Goal: Task Accomplishment & Management: Manage account settings

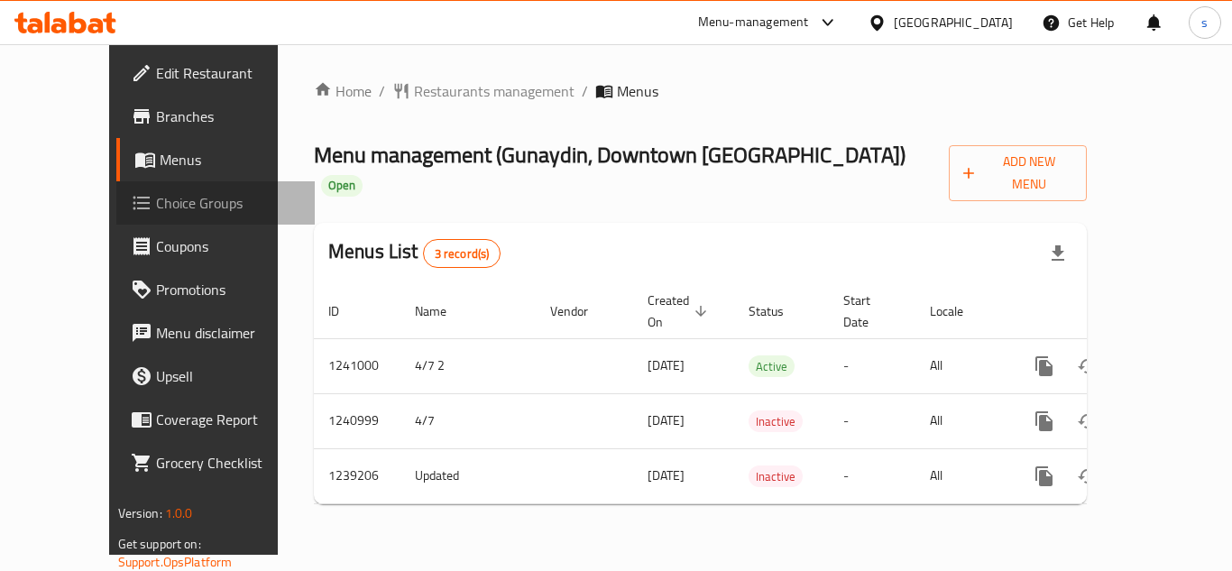
click at [156, 211] on span "Choice Groups" at bounding box center [228, 203] width 144 height 22
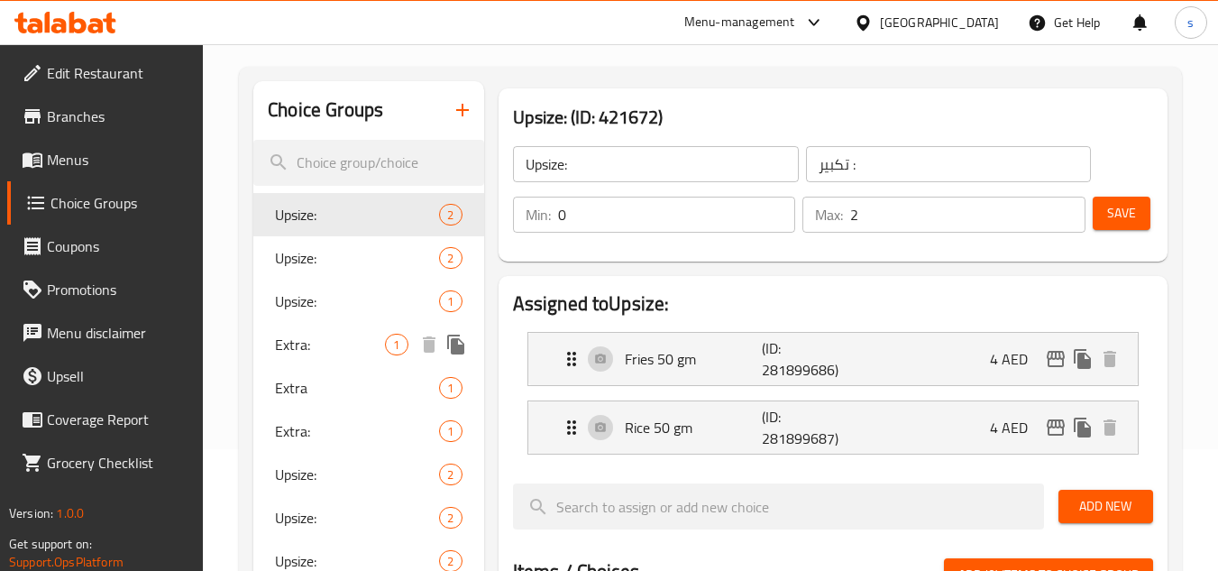
scroll to position [90, 0]
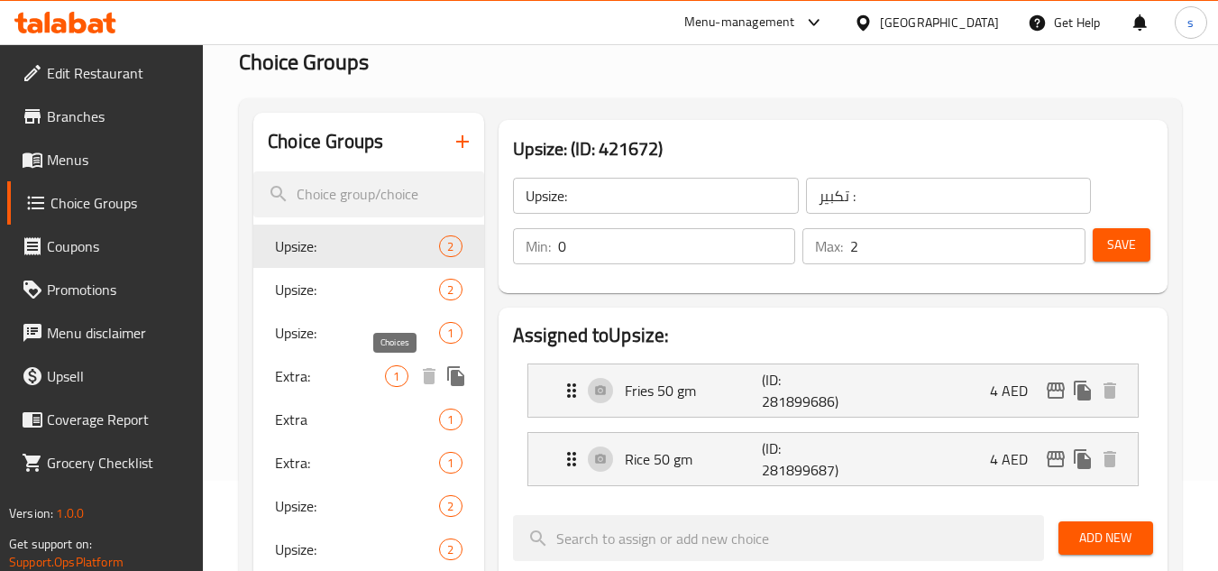
click at [392, 382] on span "1" at bounding box center [396, 376] width 21 height 17
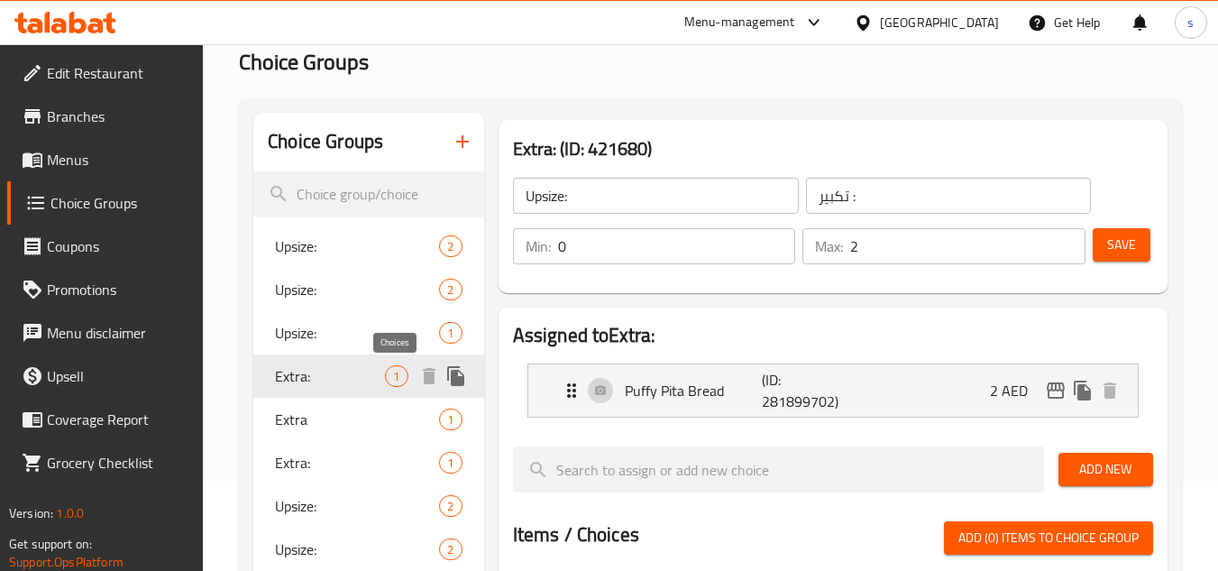
type input "Extra:"
type input "إضافي:"
type input "1"
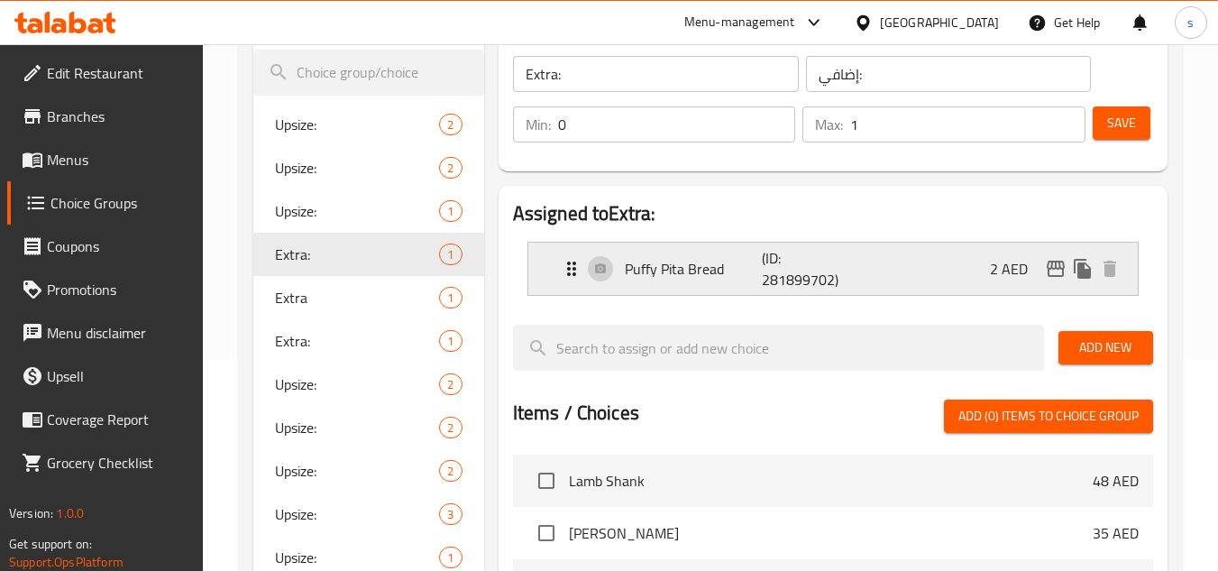
scroll to position [180, 0]
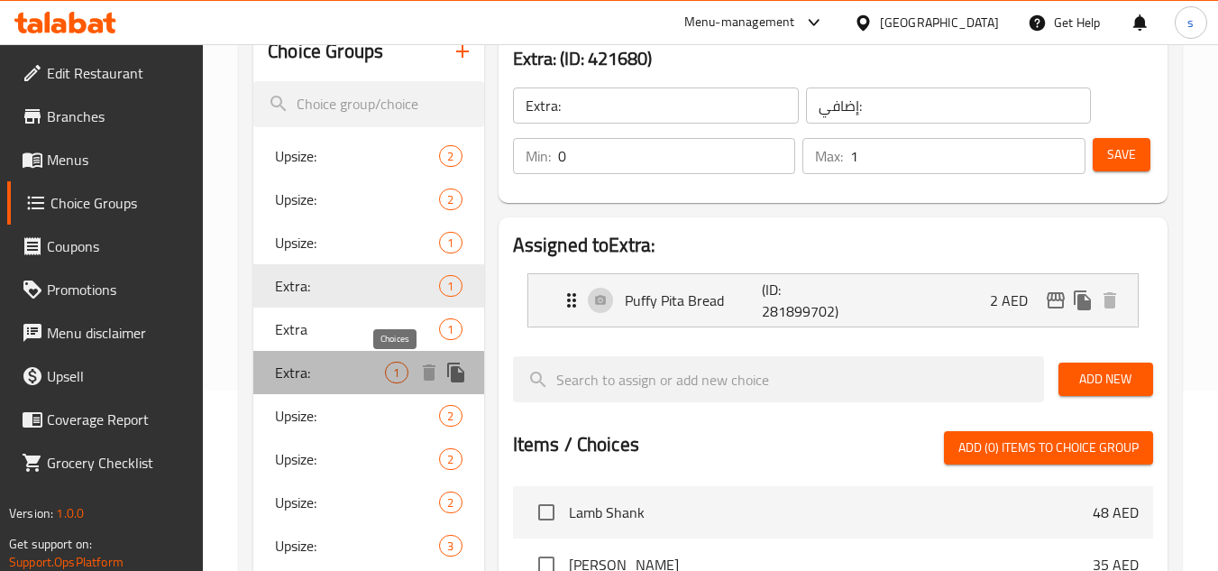
click at [398, 371] on span "1" at bounding box center [396, 372] width 21 height 17
type input "إضافة:"
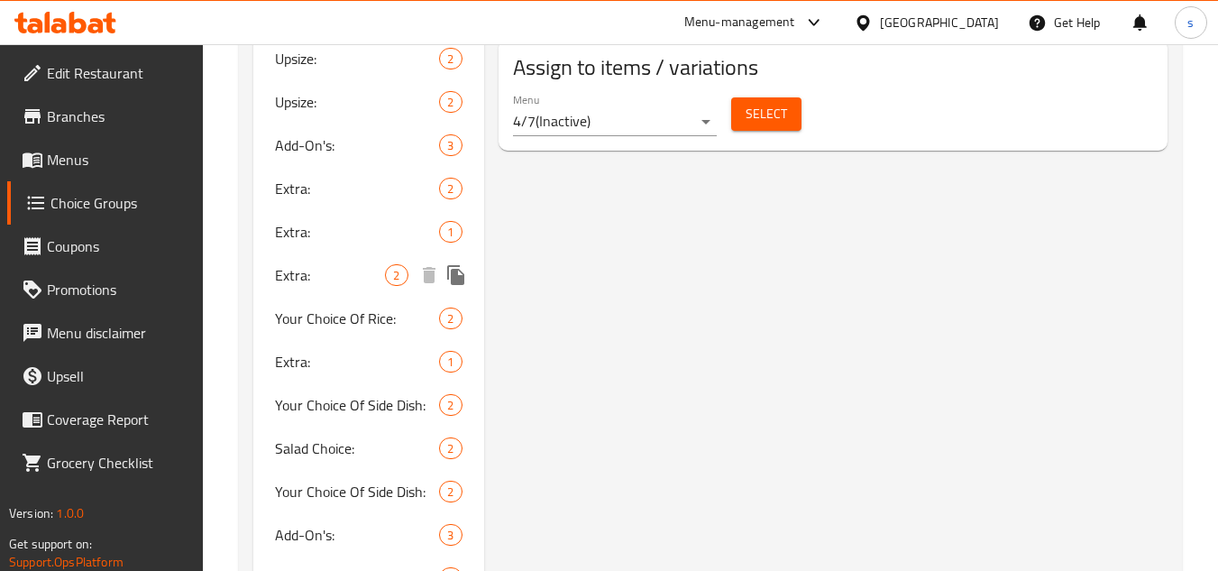
scroll to position [902, 0]
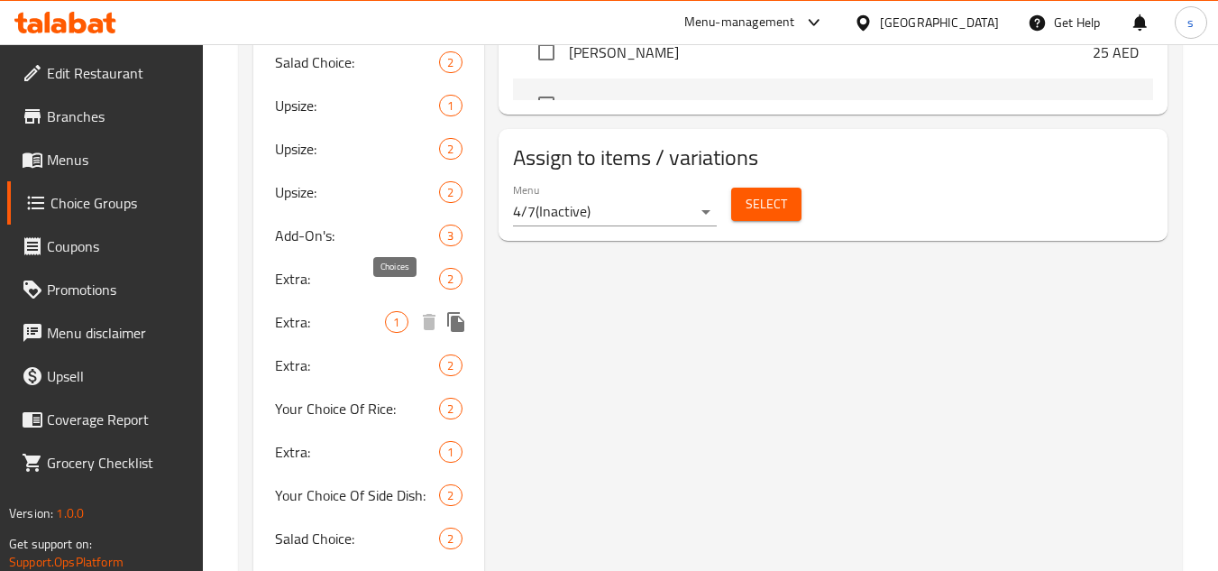
click at [401, 314] on span "1" at bounding box center [396, 322] width 21 height 17
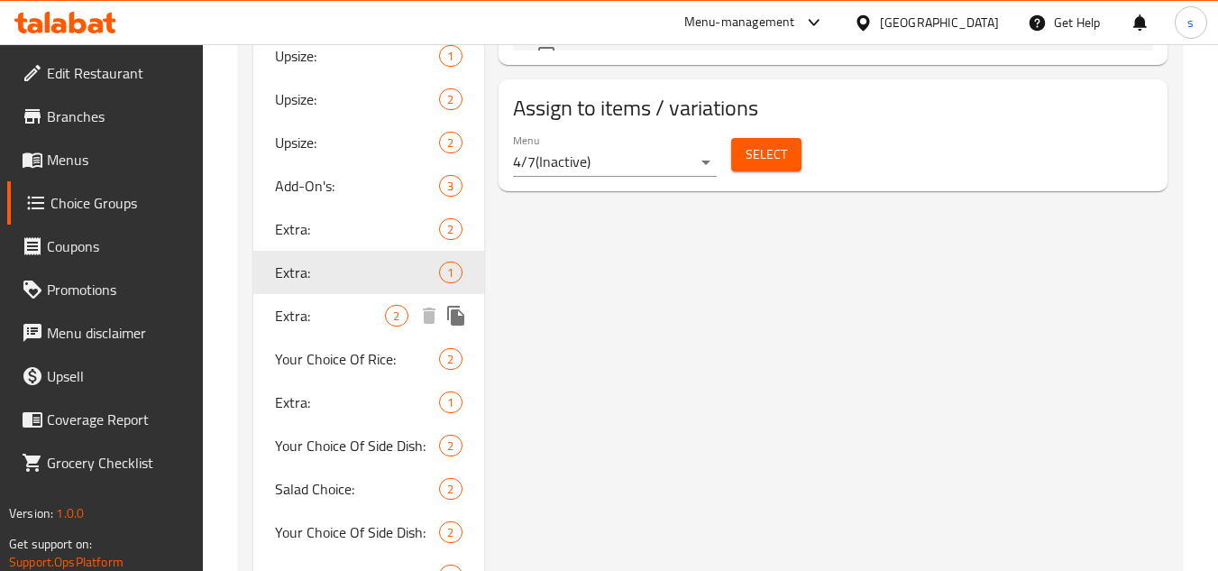
scroll to position [992, 0]
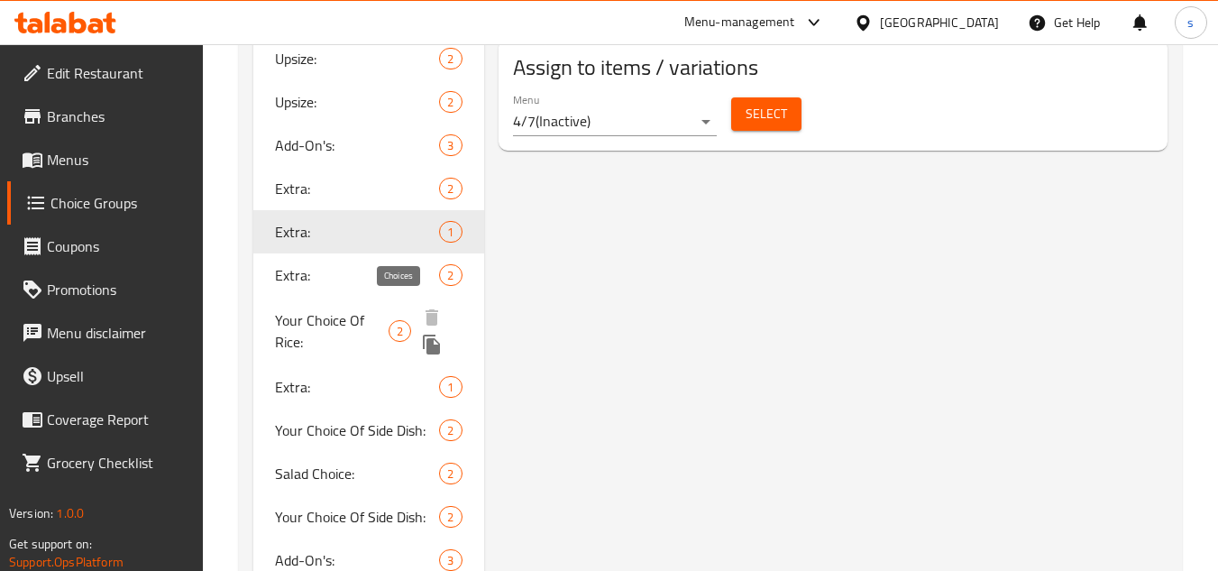
click at [401, 323] on span "2" at bounding box center [399, 331] width 21 height 17
type input "Your Choice Of Rice:"
type input "اختيارك من الأرز:"
type input "1"
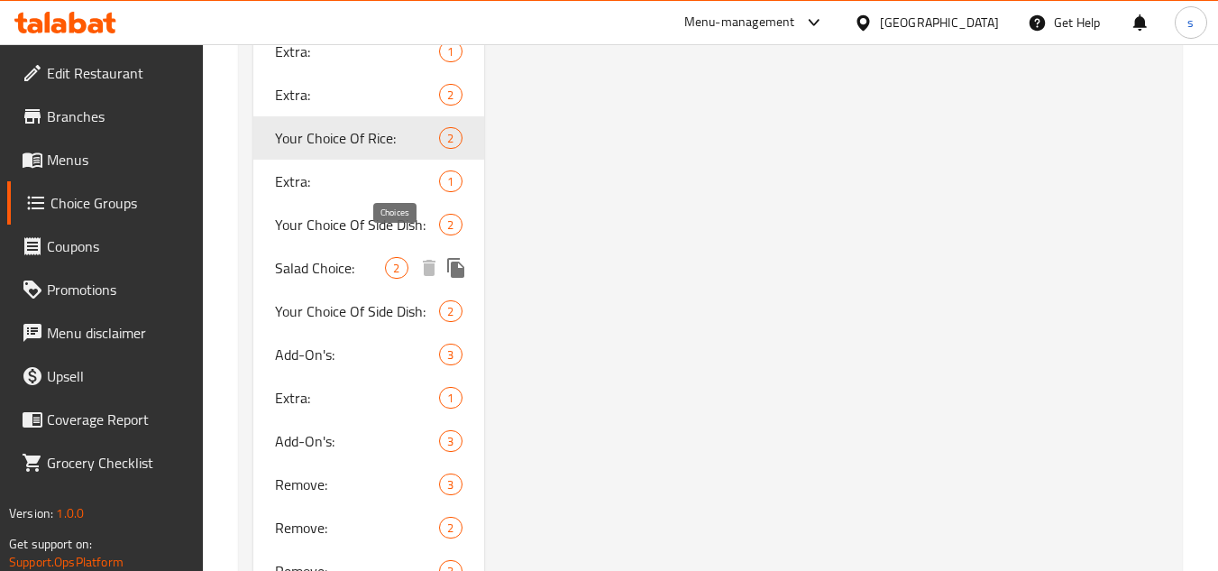
scroll to position [1082, 0]
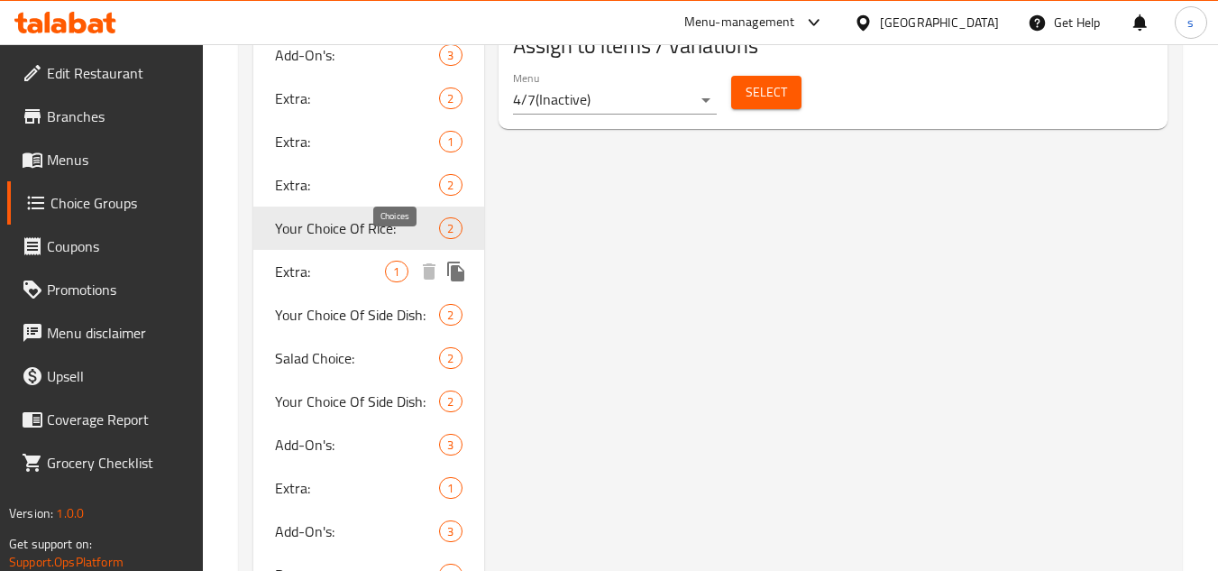
click at [397, 263] on span "1" at bounding box center [396, 271] width 21 height 17
type input "Extra:"
type input "إضافي"
type input "0"
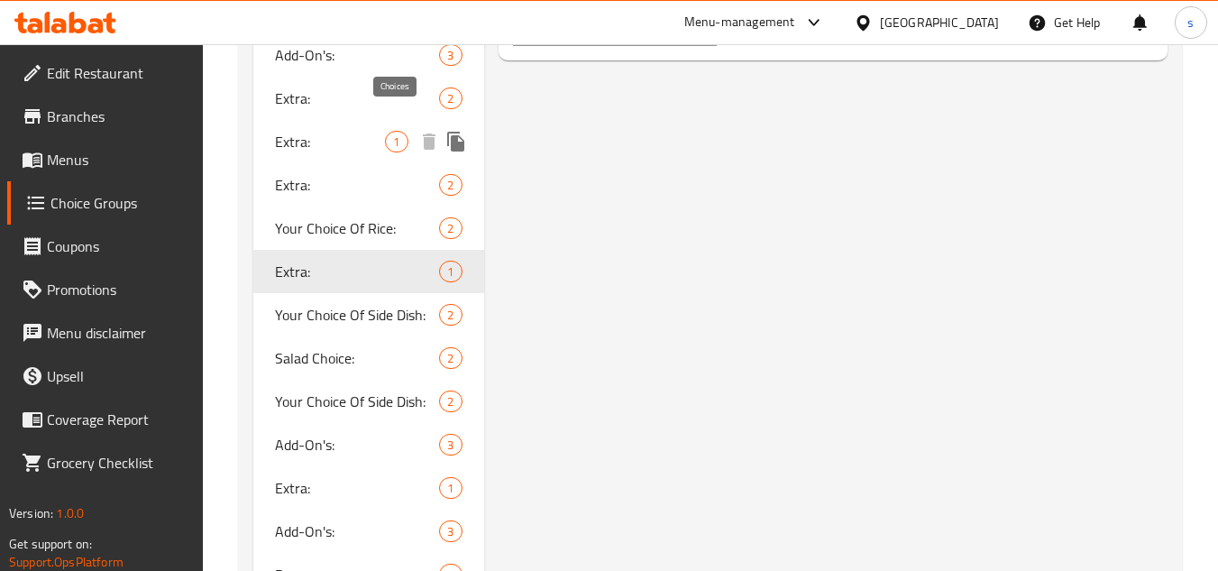
click at [400, 133] on span "1" at bounding box center [396, 141] width 21 height 17
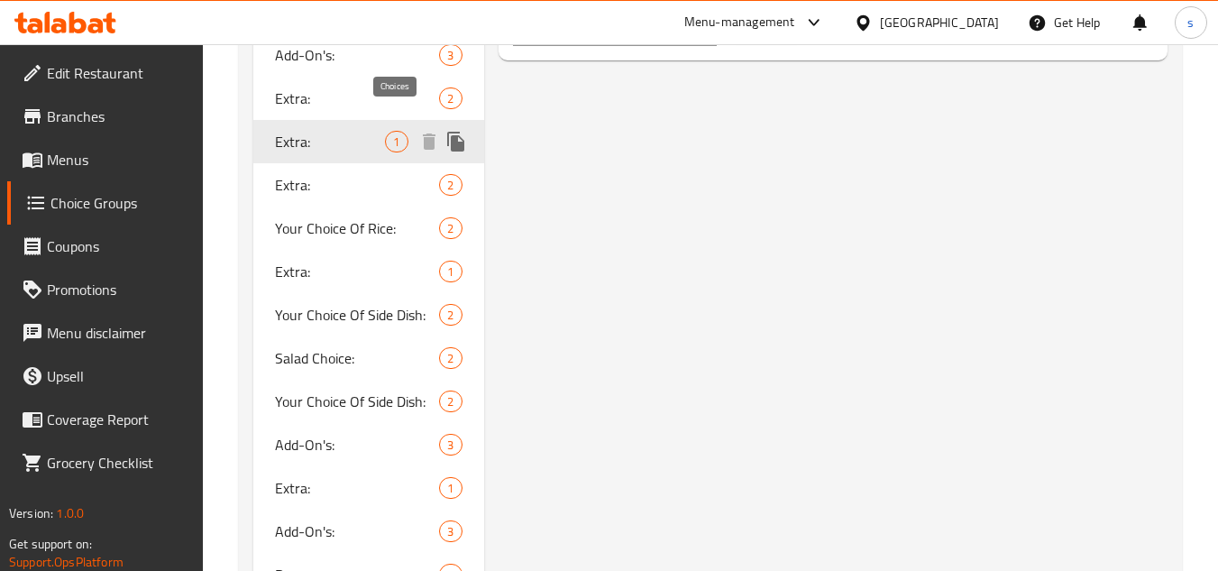
type input "إضافة:"
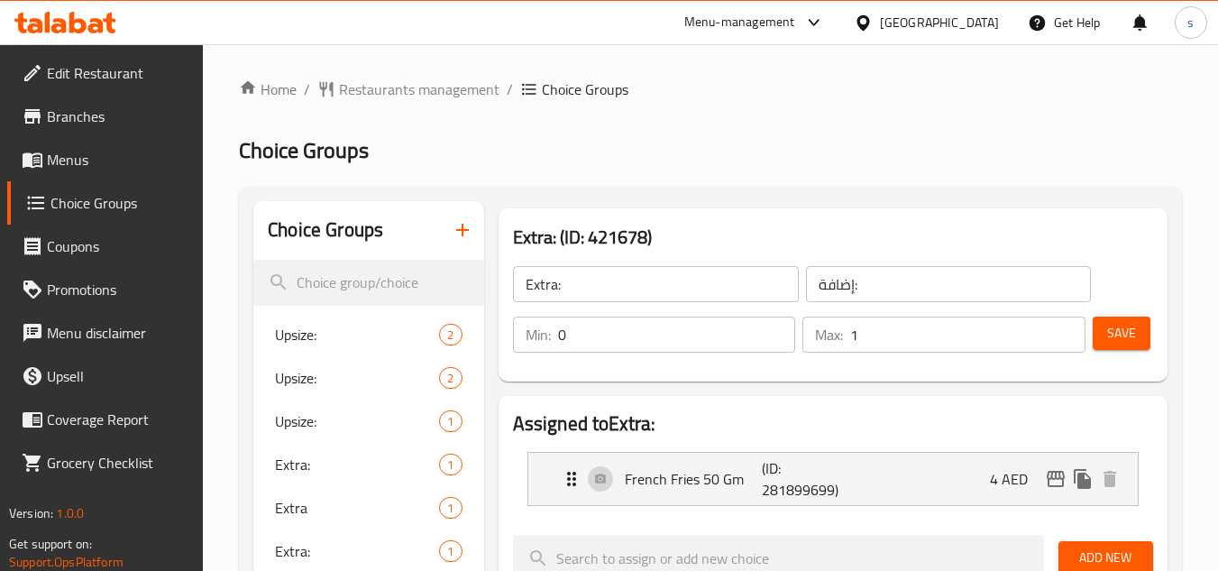
scroll to position [0, 0]
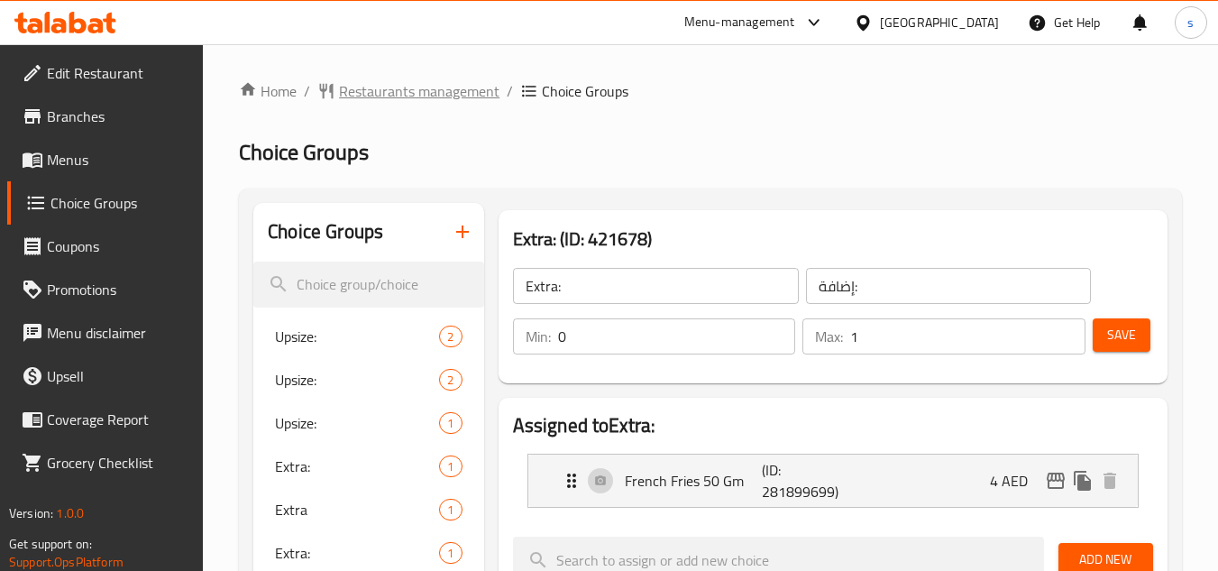
click at [397, 96] on span "Restaurants management" at bounding box center [419, 91] width 160 height 22
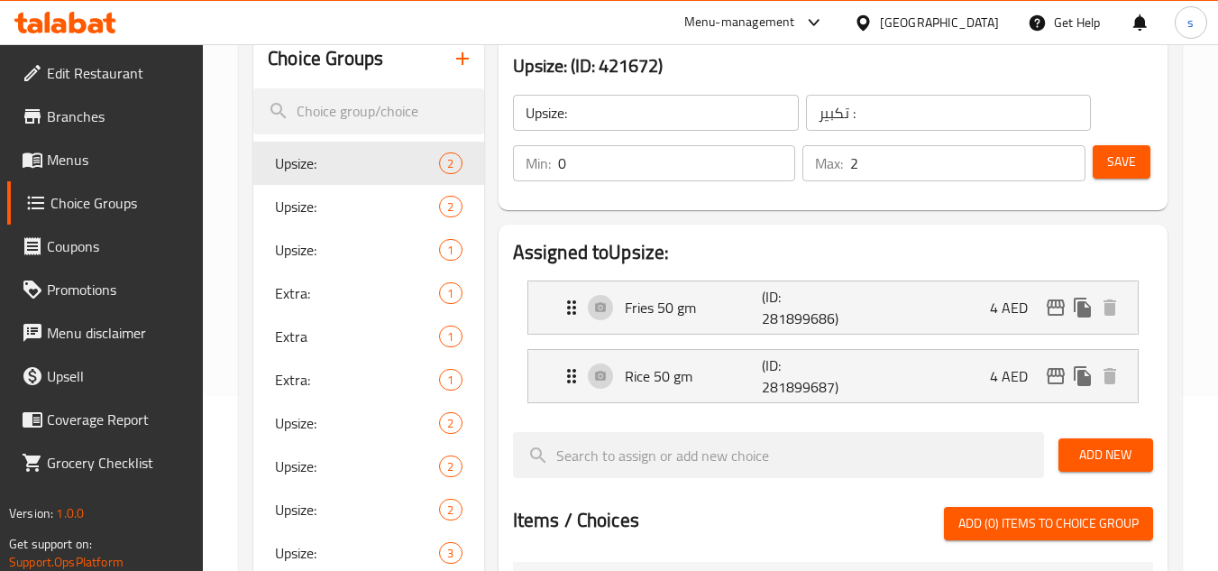
scroll to position [90, 0]
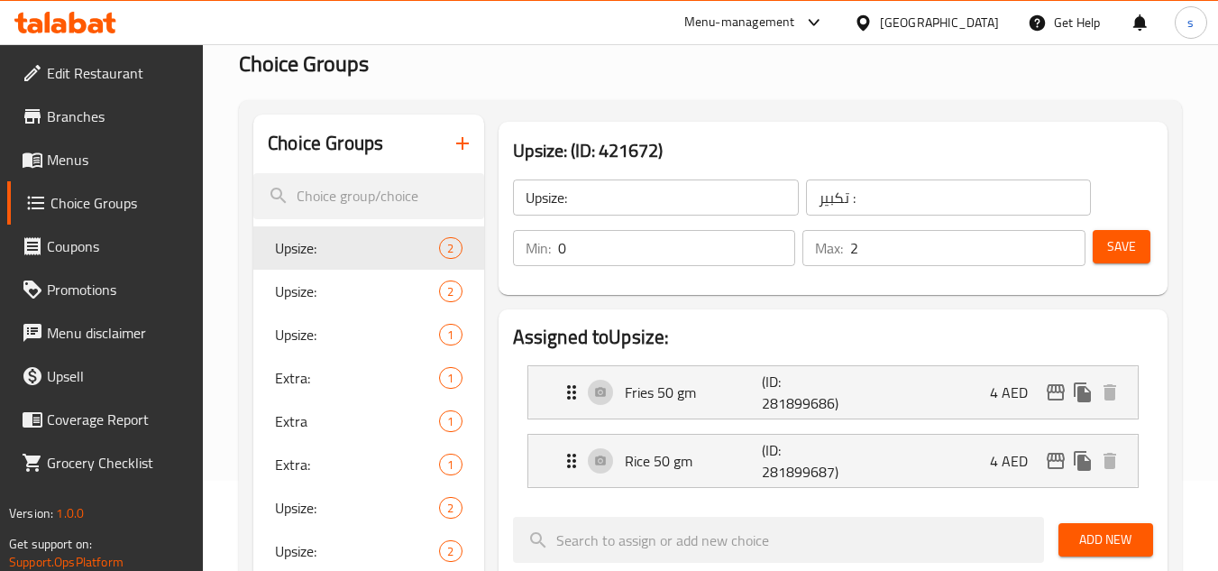
click at [99, 65] on span "Edit Restaurant" at bounding box center [118, 73] width 142 height 22
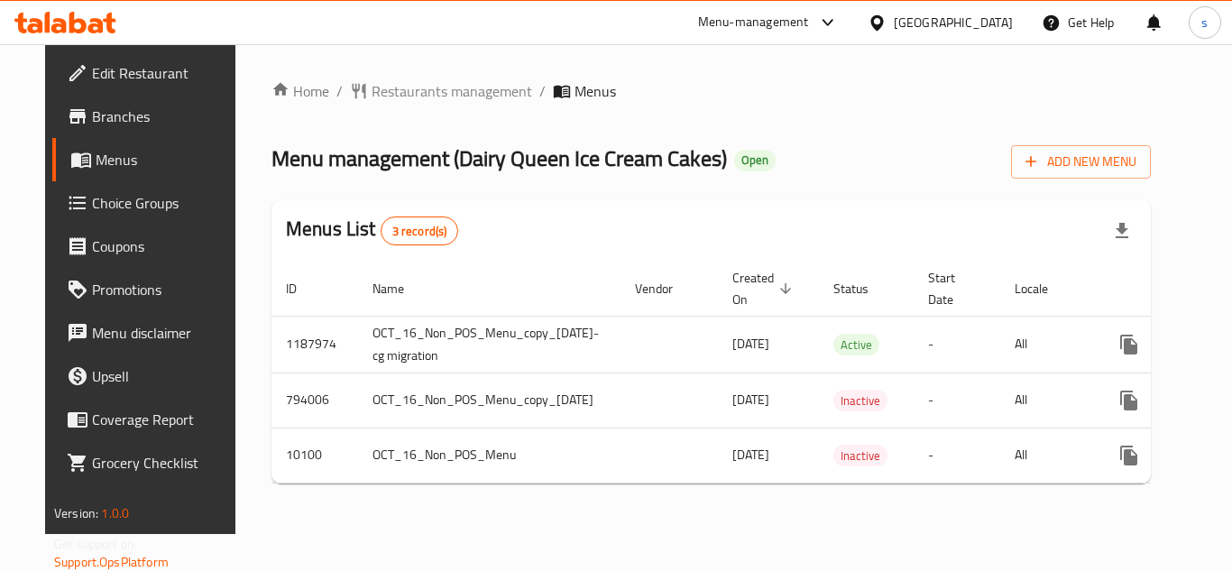
click at [110, 206] on span "Choice Groups" at bounding box center [164, 203] width 144 height 22
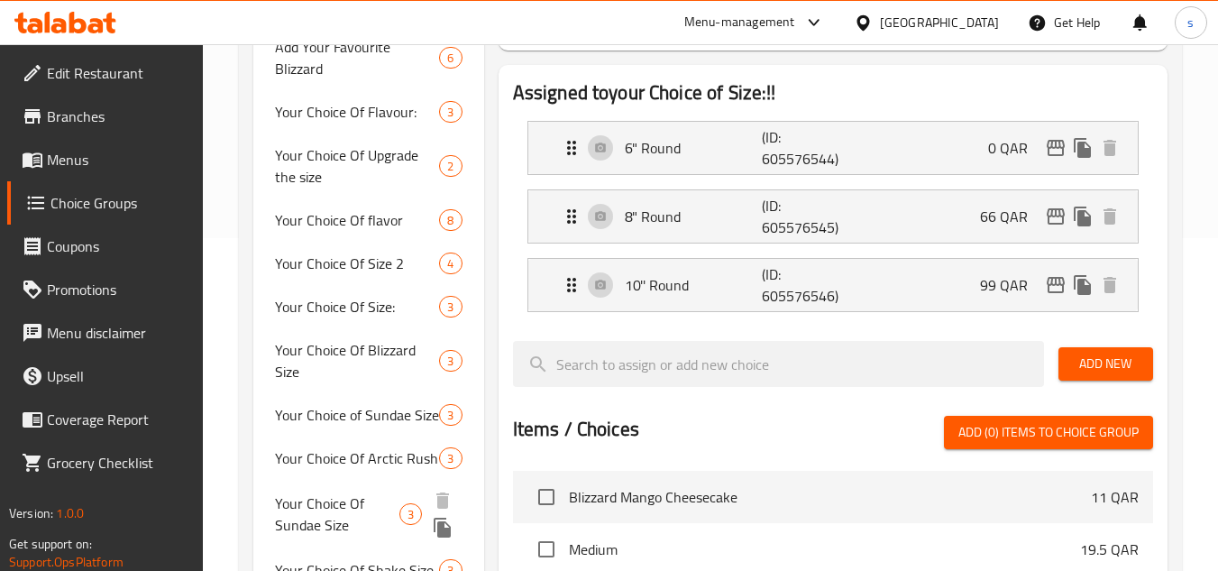
scroll to position [766, 0]
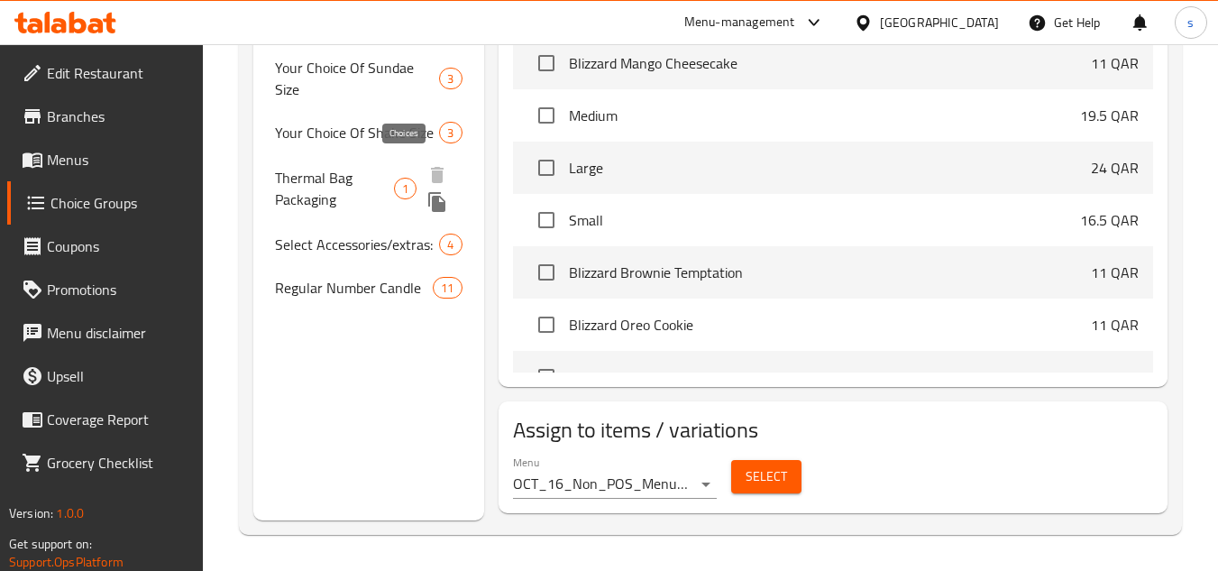
click at [414, 180] on span "1" at bounding box center [405, 188] width 21 height 17
type input "Thermal Bag Packaging"
type input "التغليف بالأكياس الحرارية"
type input "0"
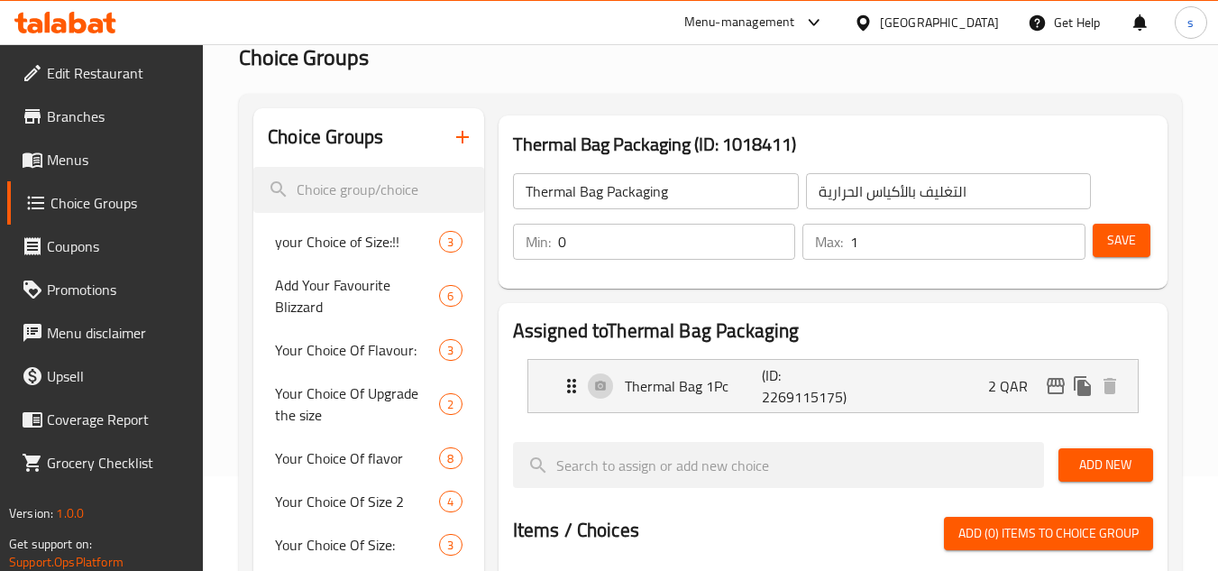
scroll to position [180, 0]
